Goal: Task Accomplishment & Management: Manage account settings

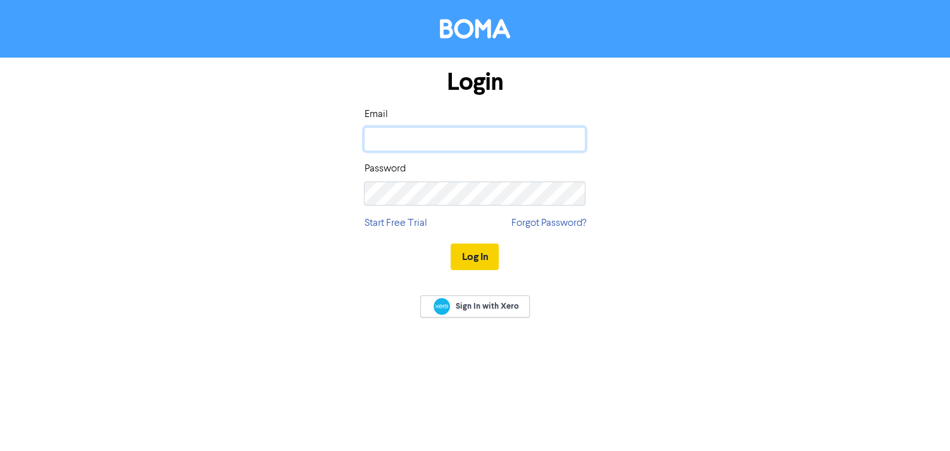
type input "[EMAIL_ADDRESS][DOMAIN_NAME]"
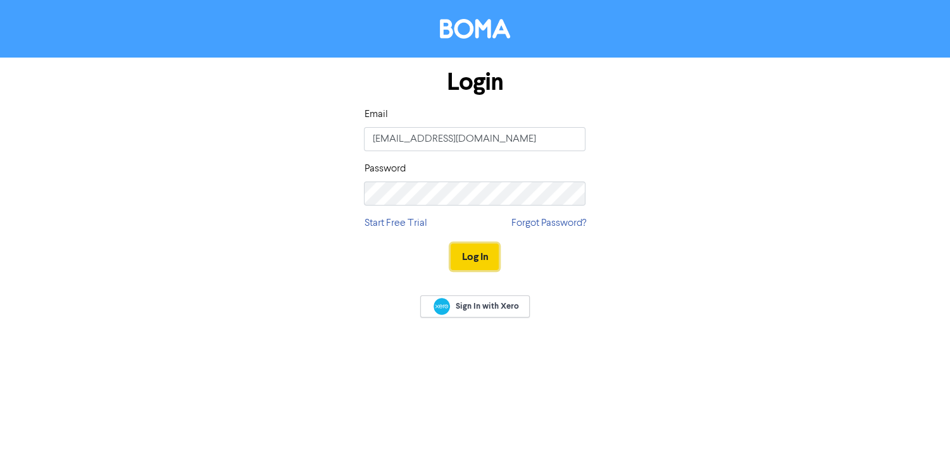
click at [468, 254] on button "Log In" at bounding box center [474, 257] width 48 height 27
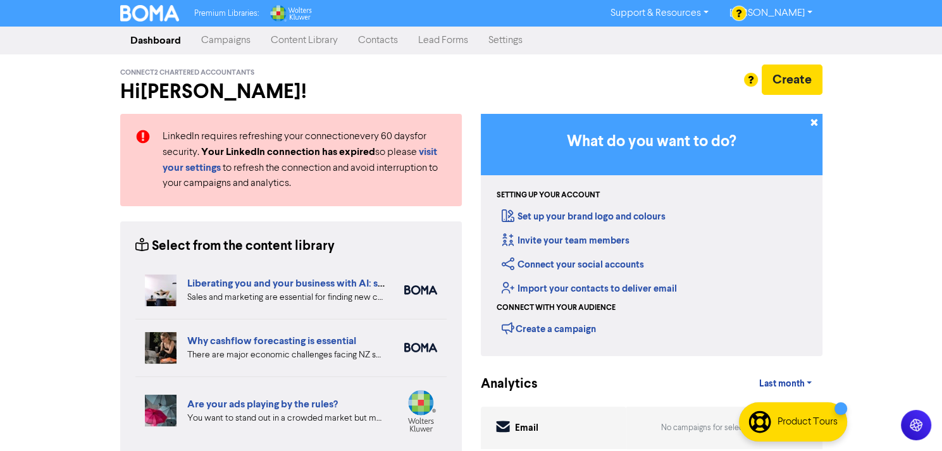
click at [495, 39] on link "Settings" at bounding box center [505, 40] width 54 height 25
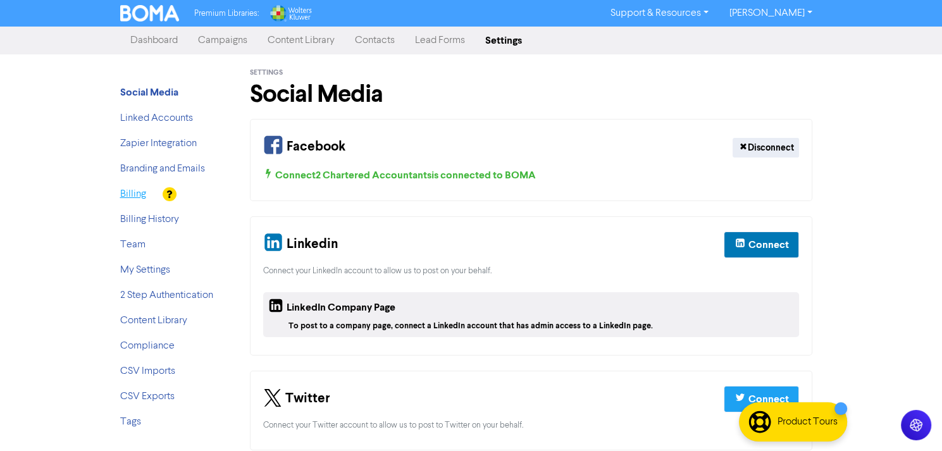
click at [142, 192] on link "Billing" at bounding box center [133, 194] width 26 height 10
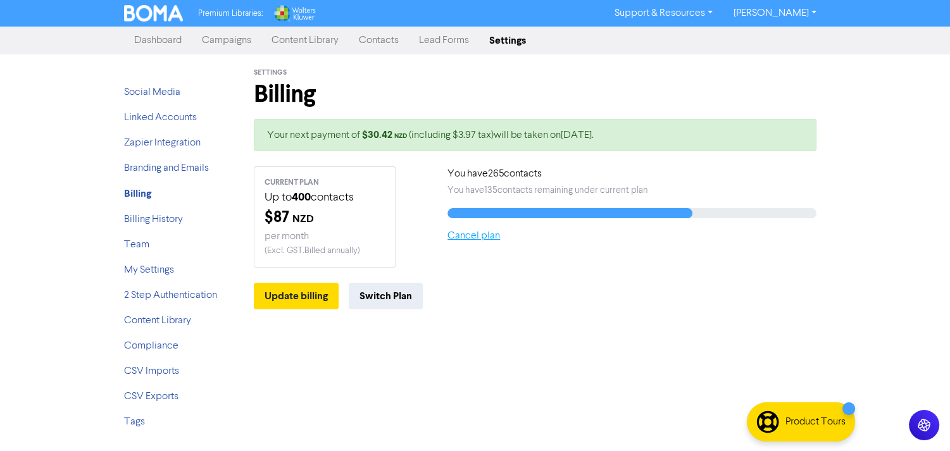
click at [457, 238] on link "Cancel plan" at bounding box center [473, 236] width 53 height 10
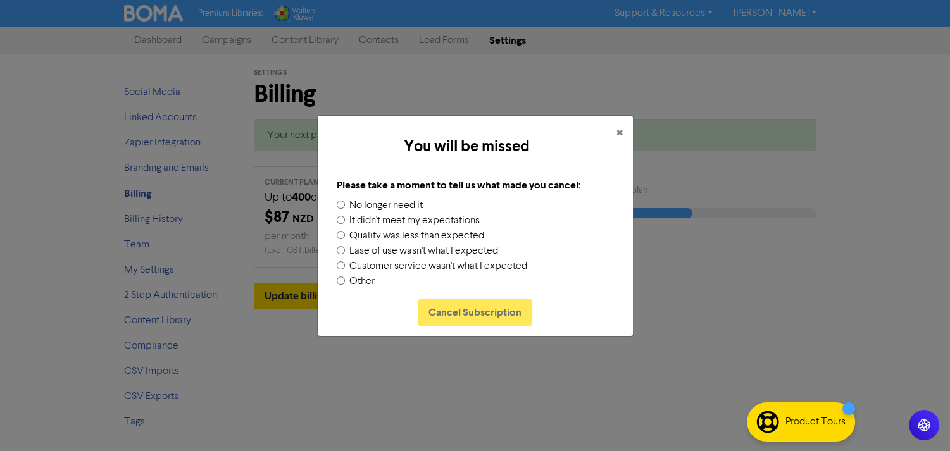
click at [337, 202] on input "No longer need it" at bounding box center [341, 205] width 8 height 8
radio input "true"
click at [478, 313] on button "Cancel Subscription" at bounding box center [475, 312] width 115 height 27
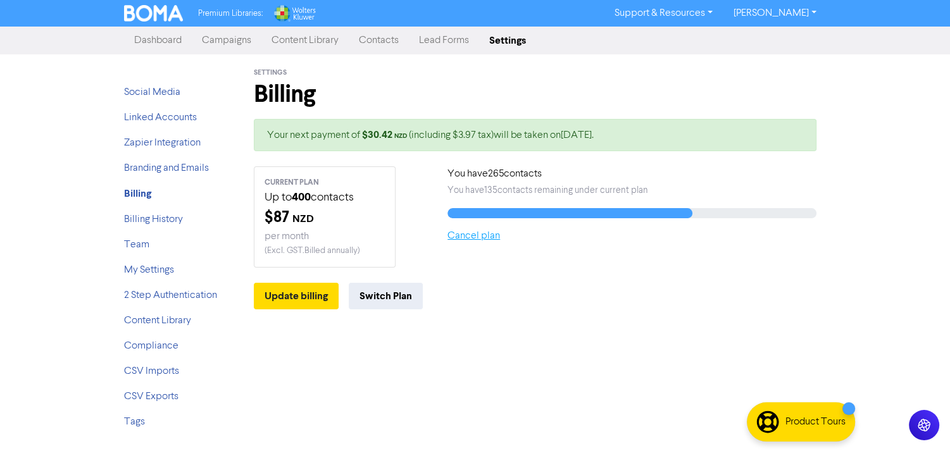
click at [475, 237] on link "Cancel plan" at bounding box center [473, 236] width 53 height 10
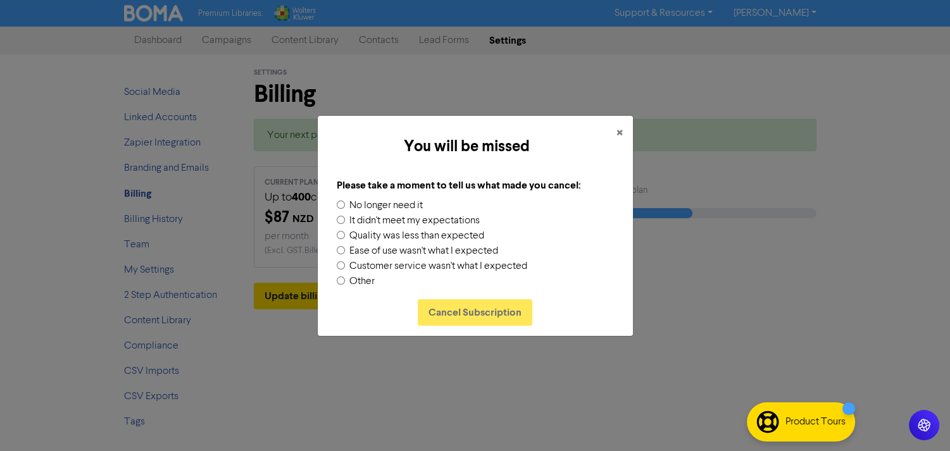
click at [338, 204] on input "No longer need it" at bounding box center [341, 205] width 8 height 8
radio input "true"
click at [483, 313] on button "Cancel Subscription" at bounding box center [475, 312] width 115 height 27
